Goal: Download file/media

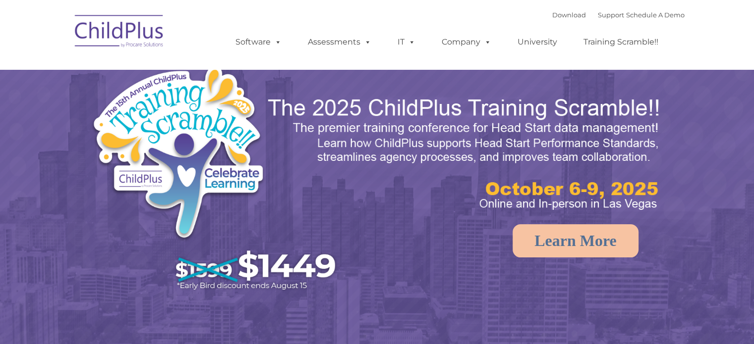
select select "MEDIUM"
click at [552, 13] on link "Download" at bounding box center [569, 15] width 34 height 8
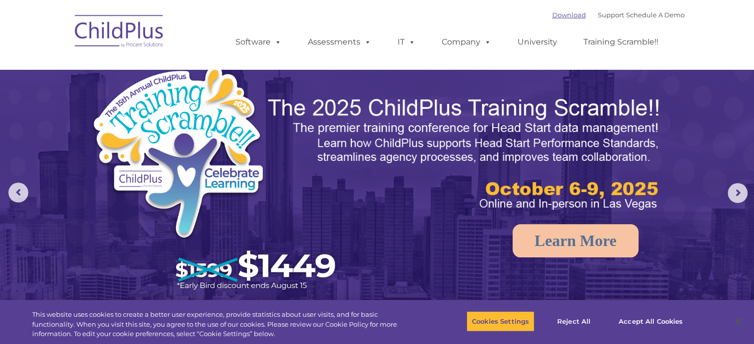
click at [556, 14] on link "Download" at bounding box center [569, 15] width 34 height 8
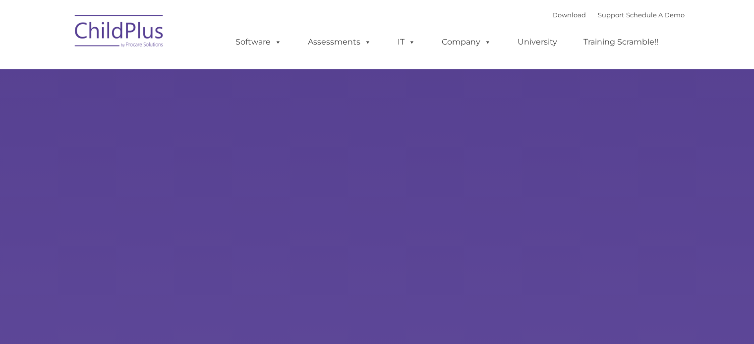
type input ""
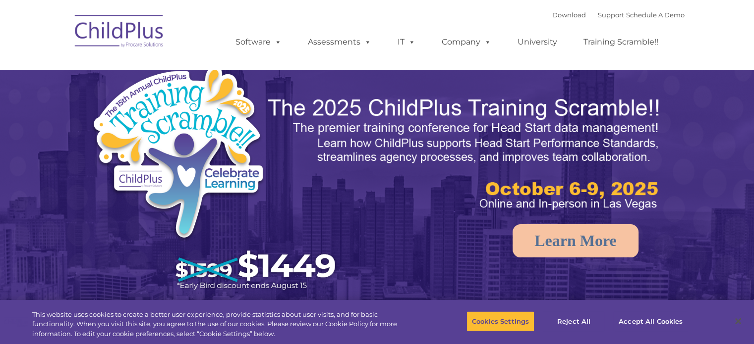
select select "MEDIUM"
click at [564, 15] on link "Download" at bounding box center [569, 15] width 34 height 8
click at [557, 14] on link "Download" at bounding box center [569, 15] width 34 height 8
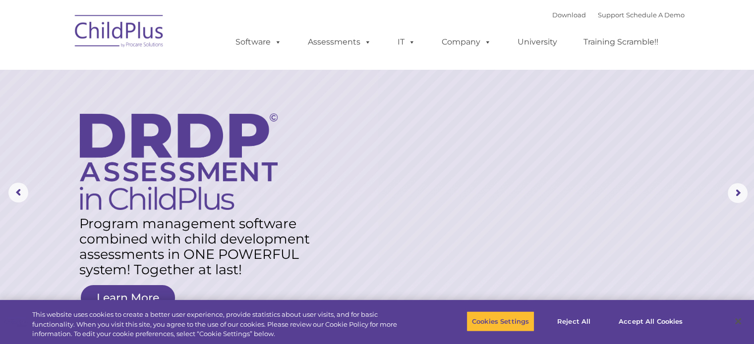
click at [714, 37] on nav "Download Support | Schedule A Demo  MENU MENU Software ChildPlus: The original…" at bounding box center [377, 34] width 754 height 69
